Goal: Information Seeking & Learning: Learn about a topic

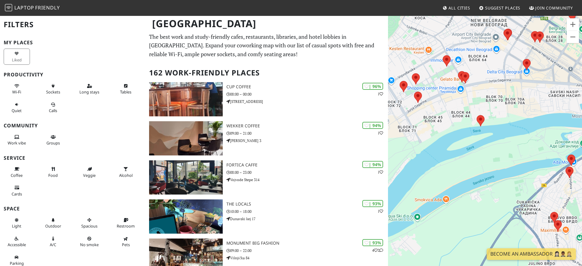
drag, startPoint x: 521, startPoint y: 86, endPoint x: 421, endPoint y: 149, distance: 118.1
click at [421, 149] on div at bounding box center [485, 148] width 194 height 266
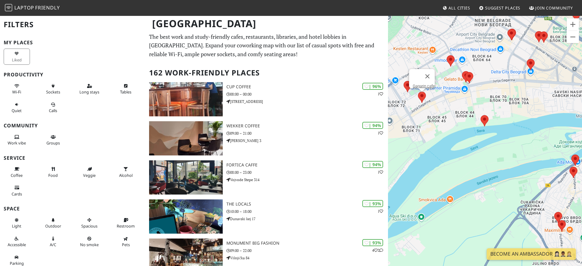
click at [418, 92] on area at bounding box center [418, 92] width 0 height 0
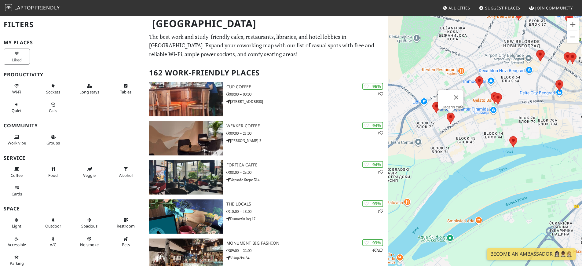
drag, startPoint x: 419, startPoint y: 124, endPoint x: 449, endPoint y: 147, distance: 37.9
click at [449, 147] on div "Gagarin cafe" at bounding box center [485, 148] width 194 height 266
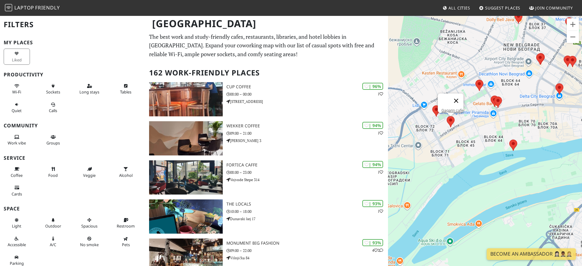
click at [460, 102] on button "Close" at bounding box center [456, 100] width 15 height 15
click at [447, 116] on area at bounding box center [447, 116] width 0 height 0
click at [449, 111] on link "Gagarin cafe" at bounding box center [452, 110] width 22 height 5
click at [461, 100] on button "Close" at bounding box center [456, 100] width 15 height 15
click at [509, 140] on area at bounding box center [509, 140] width 0 height 0
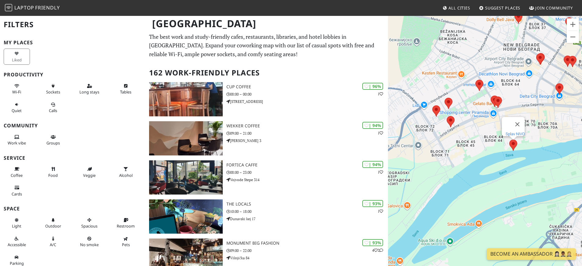
click at [512, 134] on link "Splav NIVO" at bounding box center [514, 134] width 19 height 5
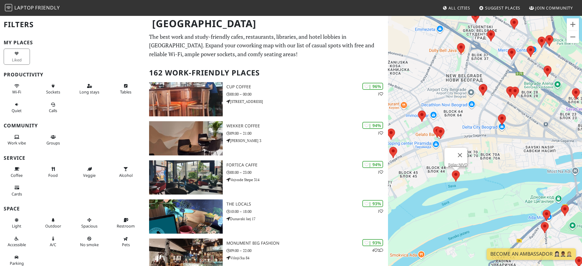
drag, startPoint x: 471, startPoint y: 170, endPoint x: 412, endPoint y: 203, distance: 67.3
click at [412, 203] on div "Splav NIVO" at bounding box center [485, 148] width 194 height 266
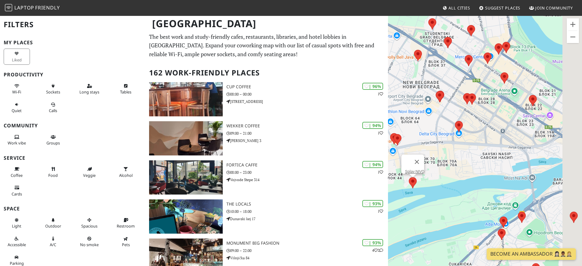
drag, startPoint x: 503, startPoint y: 146, endPoint x: 454, endPoint y: 153, distance: 50.0
click at [454, 153] on div "Splav NIVO" at bounding box center [485, 148] width 194 height 266
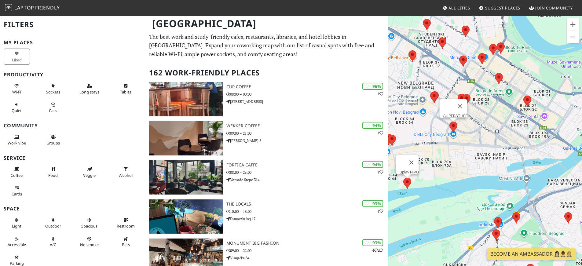
click at [449, 122] on area at bounding box center [449, 122] width 0 height 0
click at [454, 114] on link "SUPERSTUFF" at bounding box center [455, 116] width 24 height 5
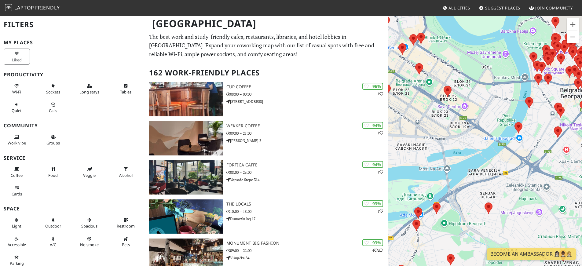
drag, startPoint x: 424, startPoint y: 142, endPoint x: 543, endPoint y: 175, distance: 122.7
click at [543, 175] on div "SUPERSTUFF" at bounding box center [485, 148] width 194 height 266
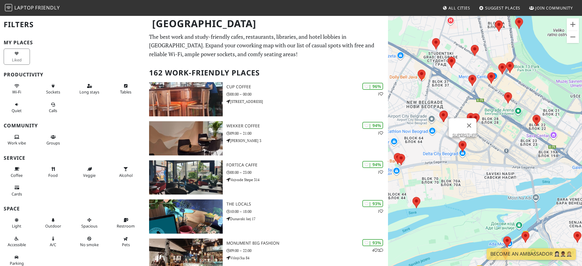
drag, startPoint x: 435, startPoint y: 137, endPoint x: 509, endPoint y: 171, distance: 82.1
click at [509, 171] on div "SUPERSTUFF" at bounding box center [485, 148] width 194 height 266
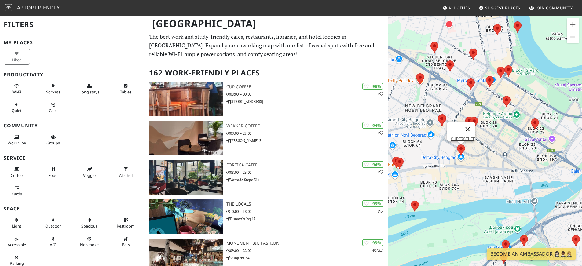
click at [471, 131] on button "Close" at bounding box center [467, 129] width 15 height 15
click at [470, 117] on area at bounding box center [470, 117] width 0 height 0
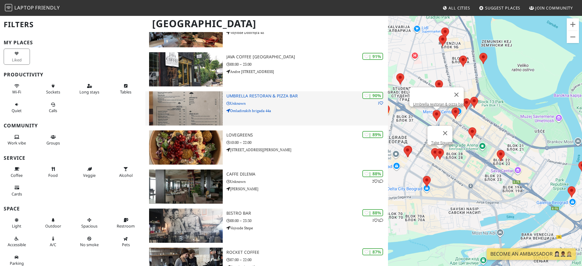
scroll to position [338, 0]
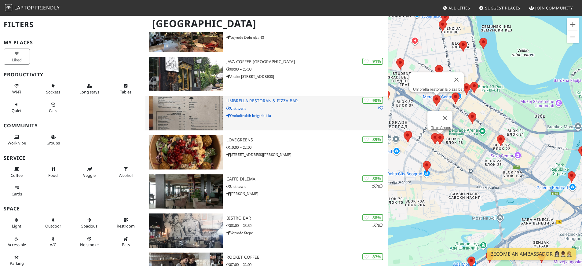
click at [288, 111] on p "Unknown" at bounding box center [307, 108] width 162 height 6
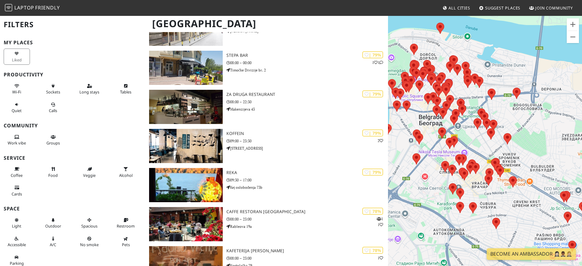
scroll to position [1558, 0]
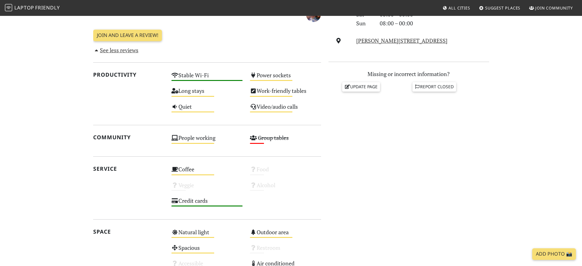
scroll to position [232, 0]
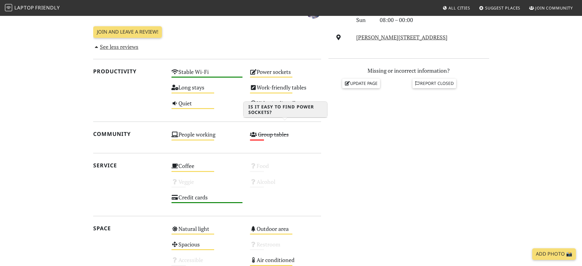
click at [269, 82] on div "Power sockets Medium" at bounding box center [285, 75] width 79 height 16
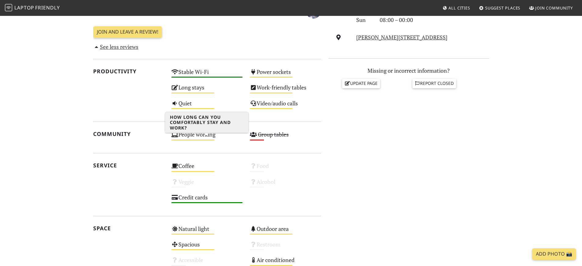
click at [201, 98] on div "Long stays Medium" at bounding box center [207, 90] width 79 height 16
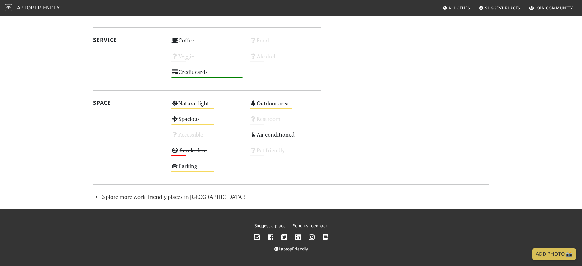
scroll to position [396, 0]
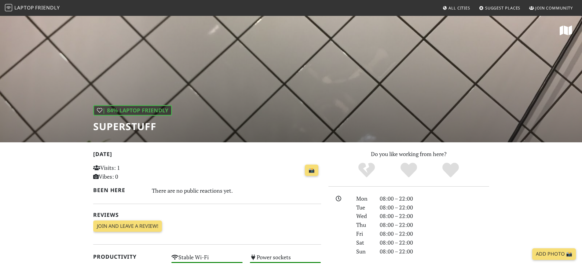
click at [213, 97] on div "| 84% Laptop Friendly SUPERSTUFF" at bounding box center [291, 78] width 582 height 127
drag, startPoint x: 333, startPoint y: 77, endPoint x: 194, endPoint y: 79, distance: 138.7
click at [194, 79] on div "| 84% Laptop Friendly SUPERSTUFF" at bounding box center [291, 78] width 582 height 127
click at [569, 33] on icon at bounding box center [566, 30] width 13 height 11
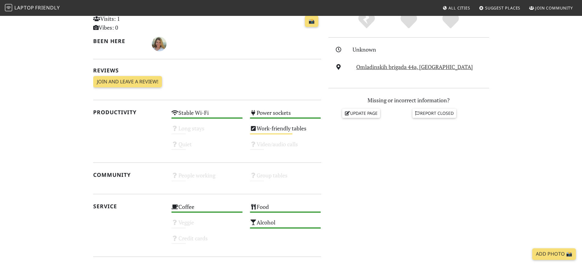
scroll to position [155, 0]
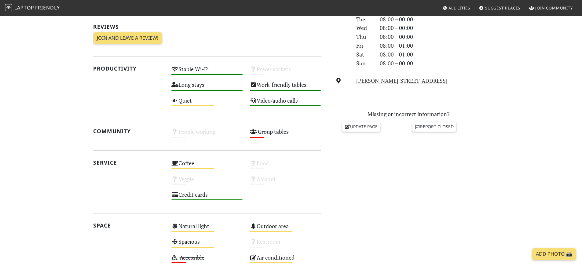
scroll to position [133, 0]
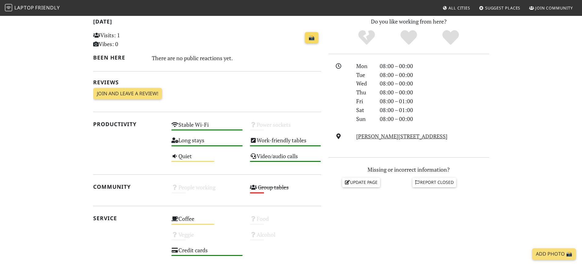
click at [308, 44] on link "📸" at bounding box center [311, 38] width 13 height 12
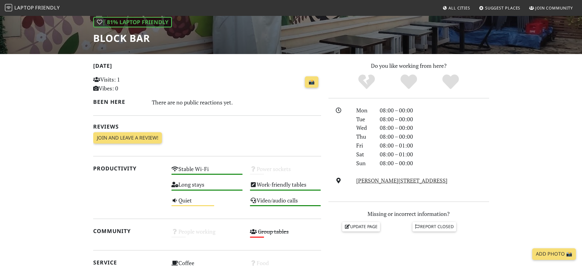
scroll to position [0, 0]
